Goal: Communication & Community: Answer question/provide support

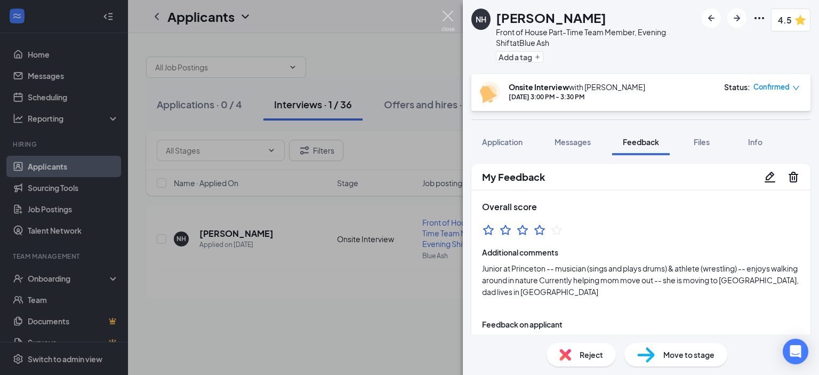
click at [444, 20] on img at bounding box center [447, 21] width 13 height 21
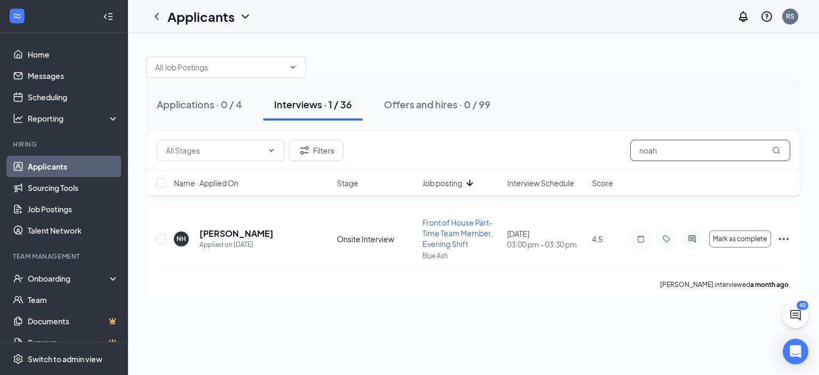
drag, startPoint x: 660, startPoint y: 149, endPoint x: 586, endPoint y: 138, distance: 74.4
click at [586, 138] on div "Filters noah" at bounding box center [473, 150] width 655 height 39
type input "[PERSON_NAME]"
click at [691, 236] on icon "ActiveChat" at bounding box center [692, 239] width 13 height 9
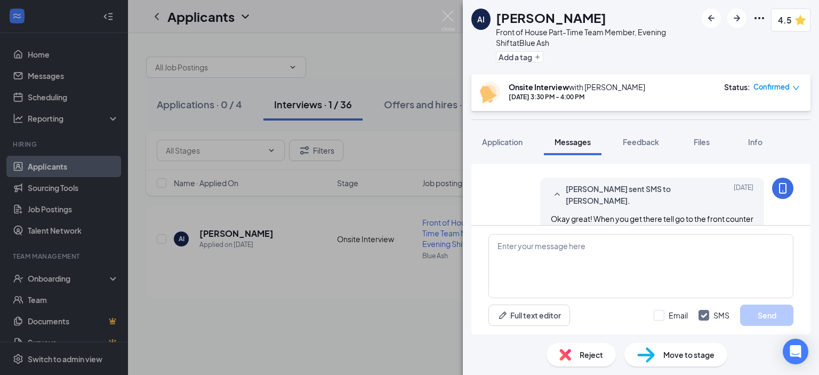
scroll to position [487, 0]
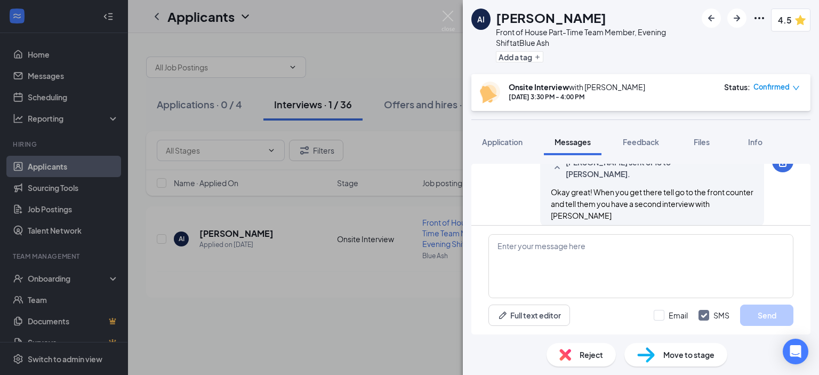
click at [397, 274] on div "AI Amy Ixcoy Lopez Front of House Part-Time Team Member, Evening Shift at Blue …" at bounding box center [409, 187] width 819 height 375
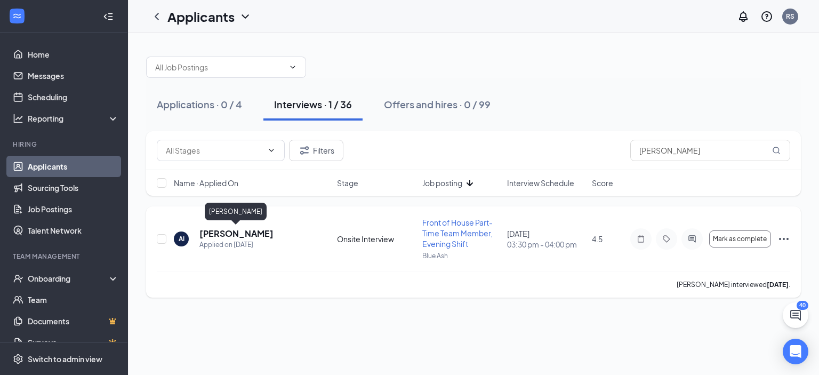
click at [238, 231] on h5 "[PERSON_NAME]" at bounding box center [236, 234] width 74 height 12
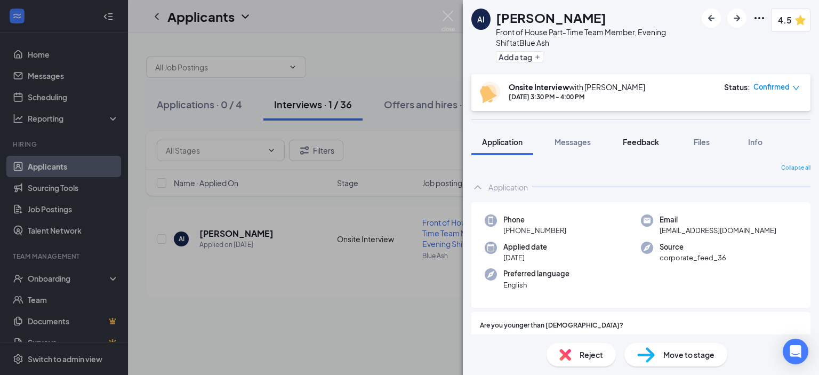
click at [635, 147] on button "Feedback" at bounding box center [641, 141] width 58 height 27
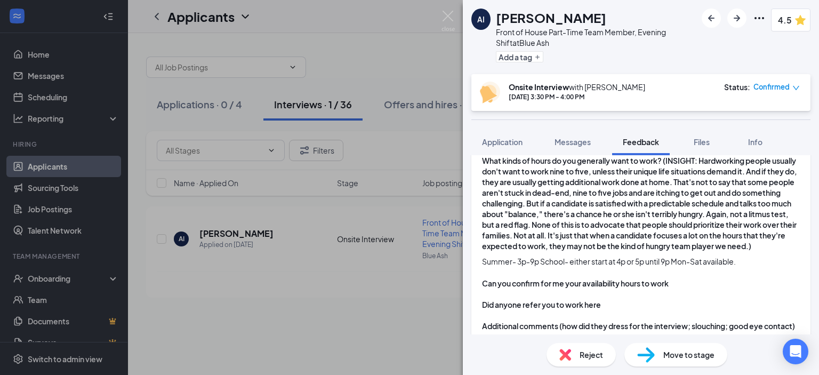
scroll to position [1908, 0]
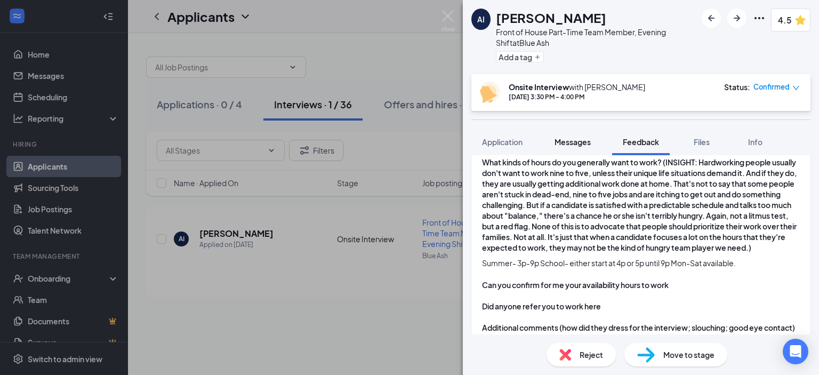
click at [574, 140] on span "Messages" at bounding box center [572, 142] width 36 height 10
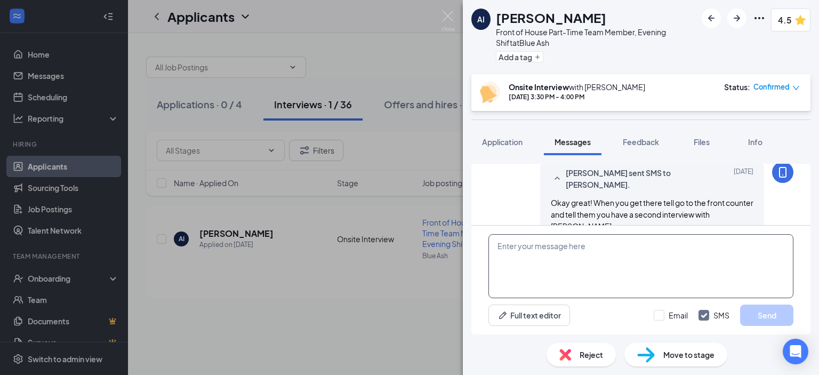
scroll to position [487, 0]
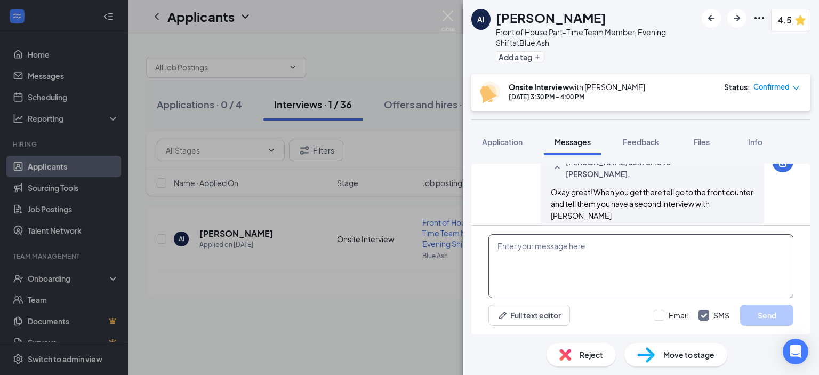
click at [546, 247] on textarea at bounding box center [640, 266] width 305 height 64
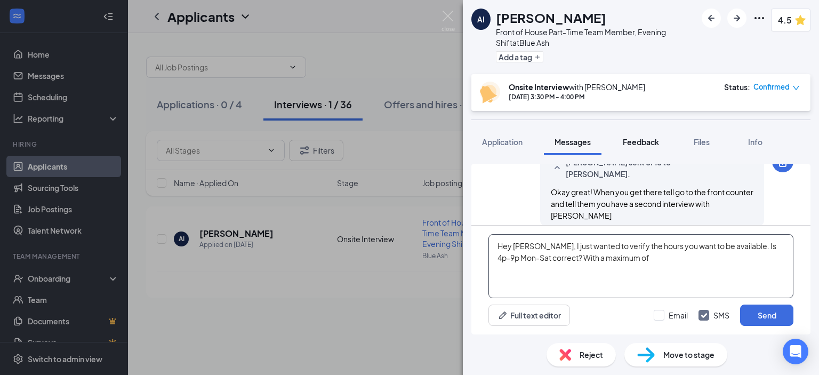
type textarea "Hey Amy, I just wanted to verify the hours you want to be available. Is 4p-9p M…"
click at [631, 147] on button "Feedback" at bounding box center [641, 141] width 58 height 27
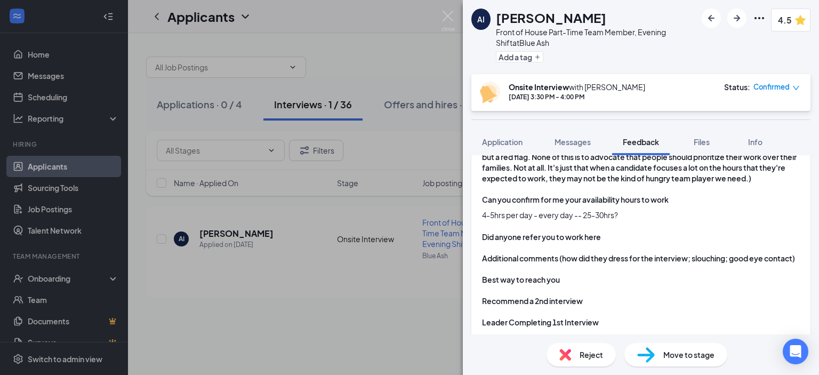
scroll to position [791, 0]
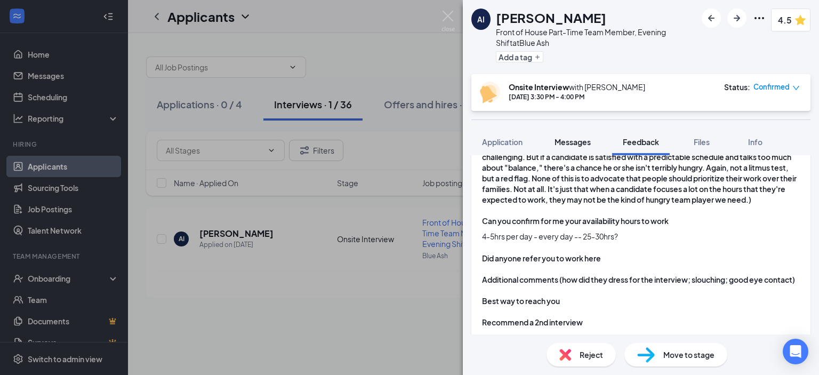
click at [557, 140] on span "Messages" at bounding box center [572, 142] width 36 height 10
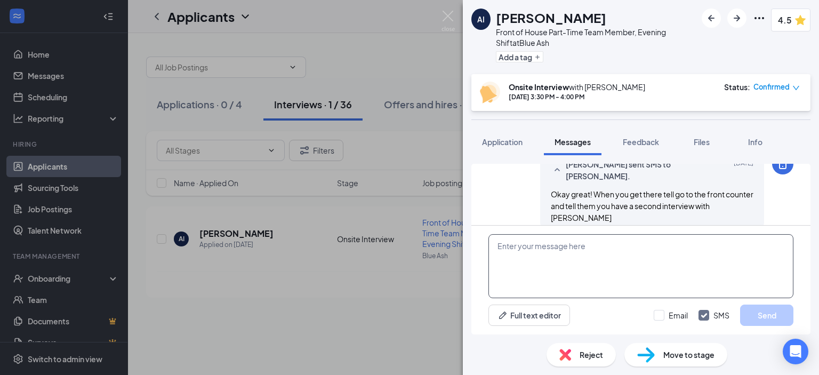
scroll to position [487, 0]
click at [634, 260] on textarea at bounding box center [640, 266] width 305 height 64
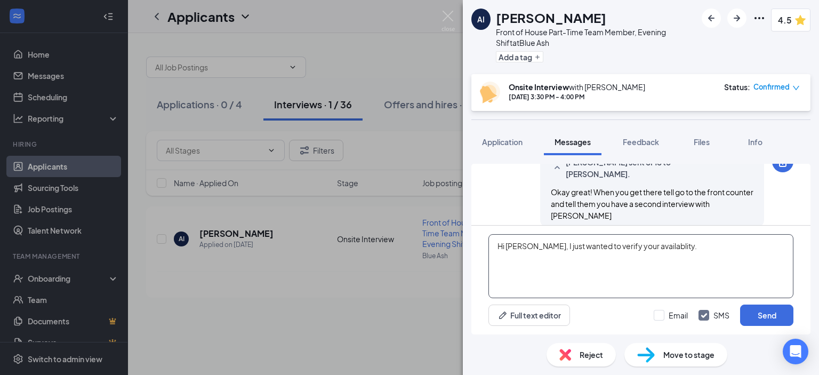
click at [632, 247] on textarea "Hi Amy, I just wanted to verify your availablity." at bounding box center [640, 266] width 305 height 64
click at [690, 251] on textarea "Hi Amy, I just wanted to verify your availability." at bounding box center [640, 266] width 305 height 64
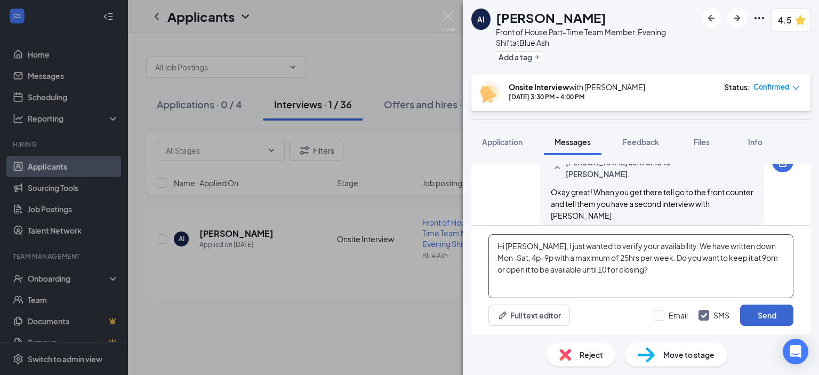
type textarea "Hi [PERSON_NAME], I just wanted to verify your availability. We have written do…"
click at [748, 313] on button "Send" at bounding box center [766, 314] width 53 height 21
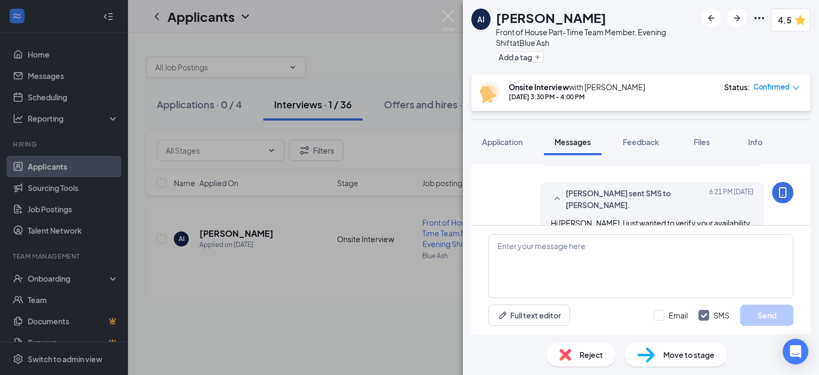
scroll to position [591, 0]
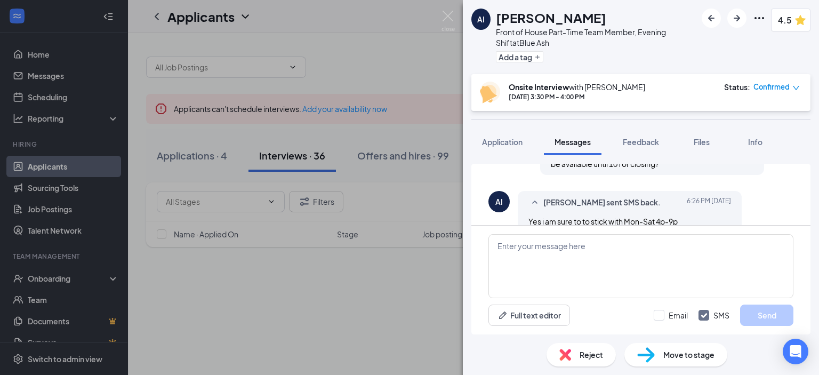
scroll to position [617, 0]
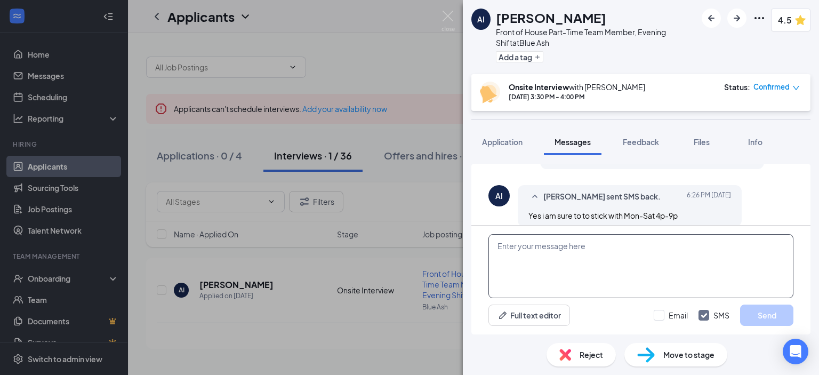
click at [619, 253] on textarea at bounding box center [640, 266] width 305 height 64
click at [548, 249] on textarea "Sounds good! Thank you for confirming!" at bounding box center [640, 266] width 305 height 64
click at [596, 247] on textarea "Thank you for confirming!" at bounding box center [640, 266] width 305 height 64
type textarea "Thank you for confirming!"
click at [759, 310] on button "Send" at bounding box center [766, 314] width 53 height 21
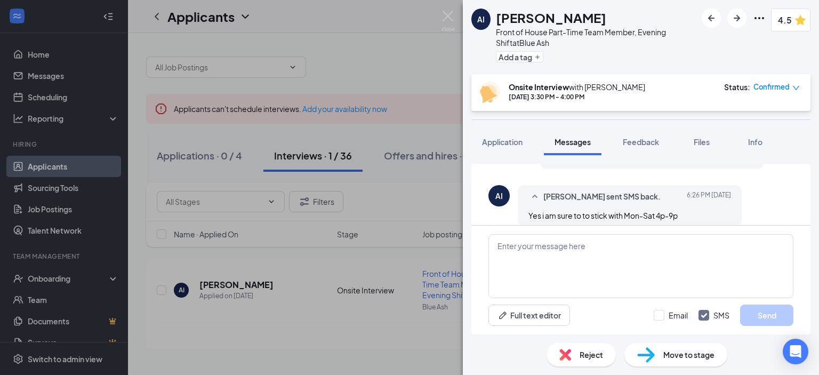
scroll to position [686, 0]
